Goal: Information Seeking & Learning: Learn about a topic

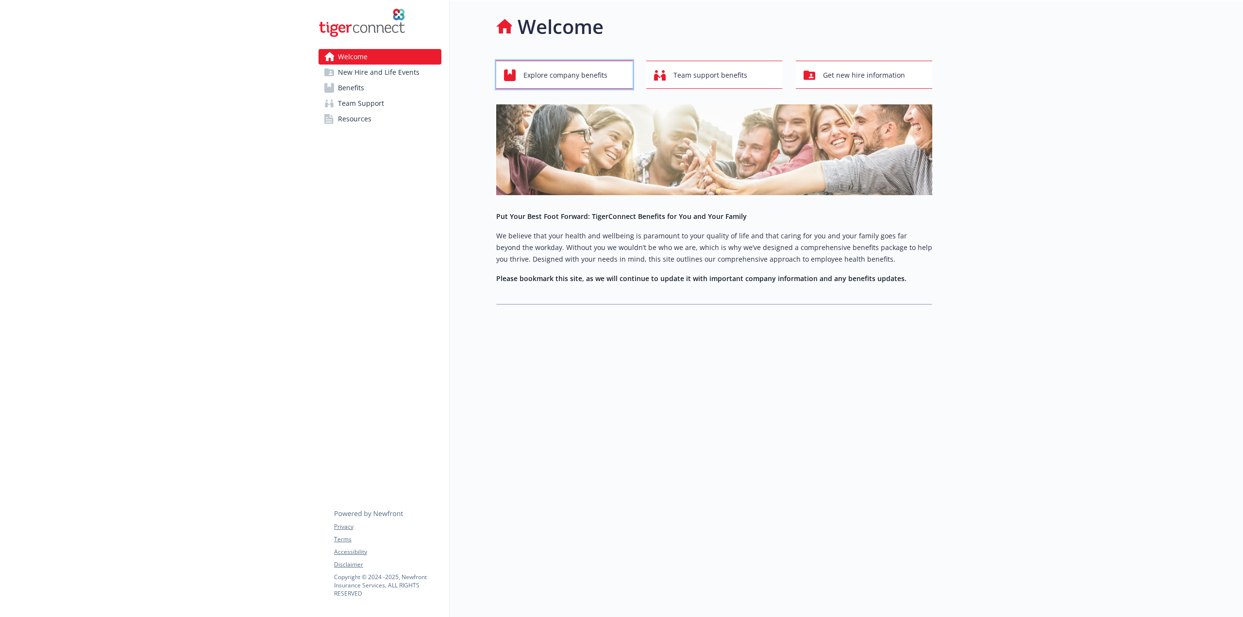
click at [584, 83] on span "Explore company benefits" at bounding box center [565, 75] width 84 height 18
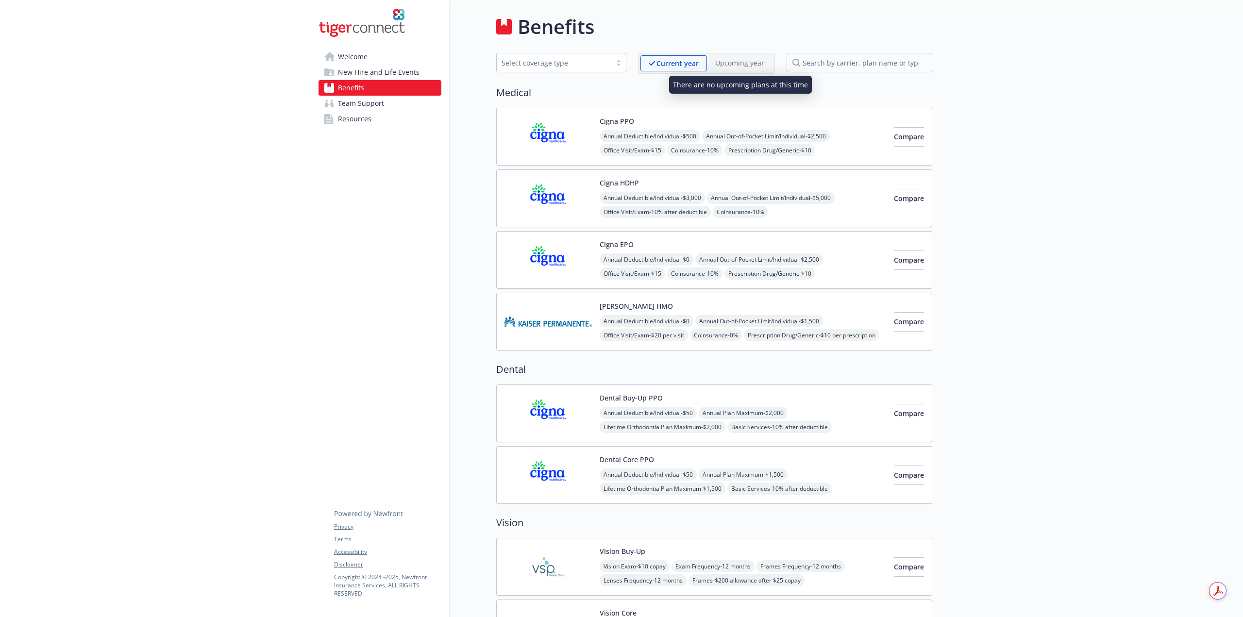
click at [742, 69] on div "Upcoming year" at bounding box center [740, 62] width 66 height 15
click at [366, 124] on span "Resources" at bounding box center [354, 119] width 33 height 16
